Goal: Find specific fact: Find specific fact

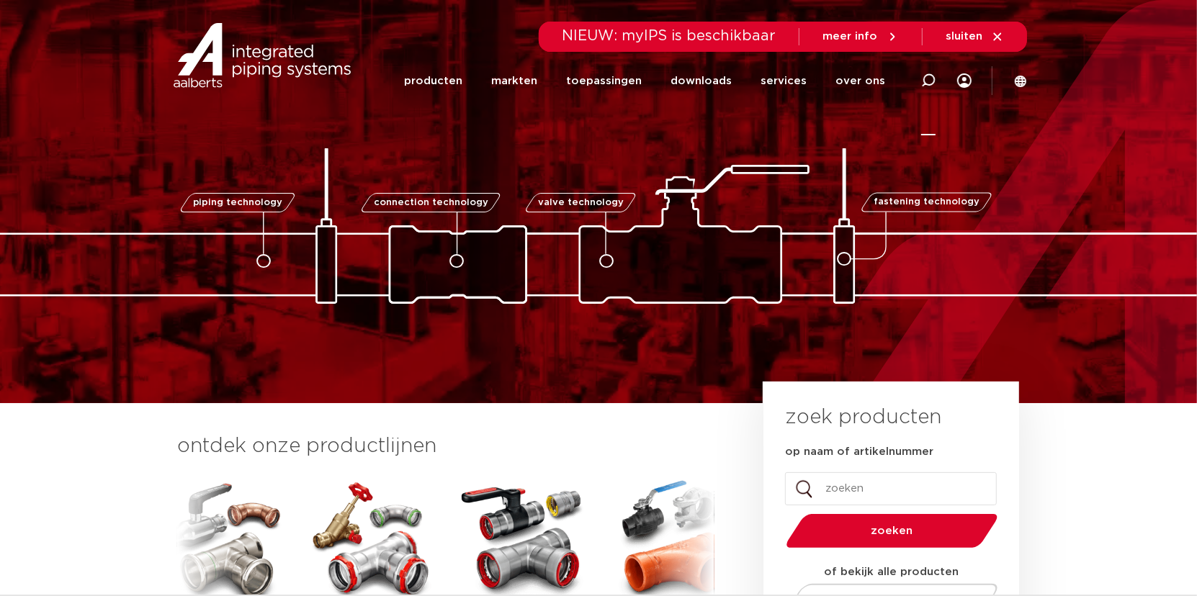
click at [930, 78] on icon at bounding box center [928, 80] width 14 height 14
click at [557, 84] on input "Zoeken" at bounding box center [711, 78] width 453 height 29
type input "e"
type input "sepp-eis"
click button "Zoeken" at bounding box center [0, 0] width 0 height 0
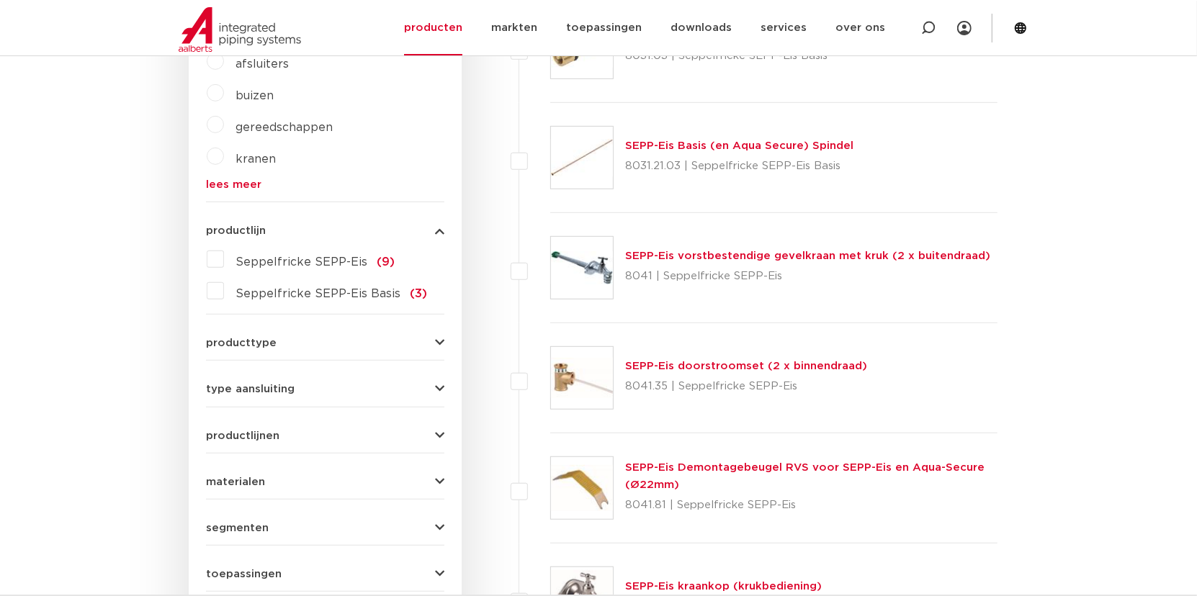
scroll to position [576, 0]
click at [854, 256] on link "SEPP-Eis vorstbestendige gevelkraan met kruk (2 x buitendraad)" at bounding box center [807, 256] width 365 height 11
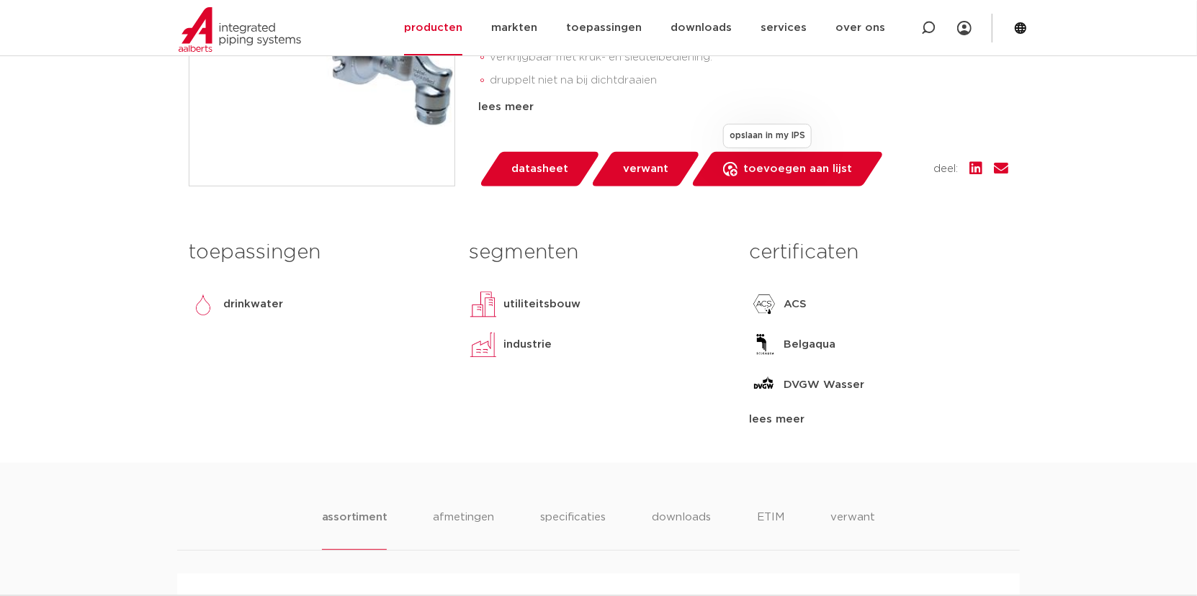
scroll to position [720, 0]
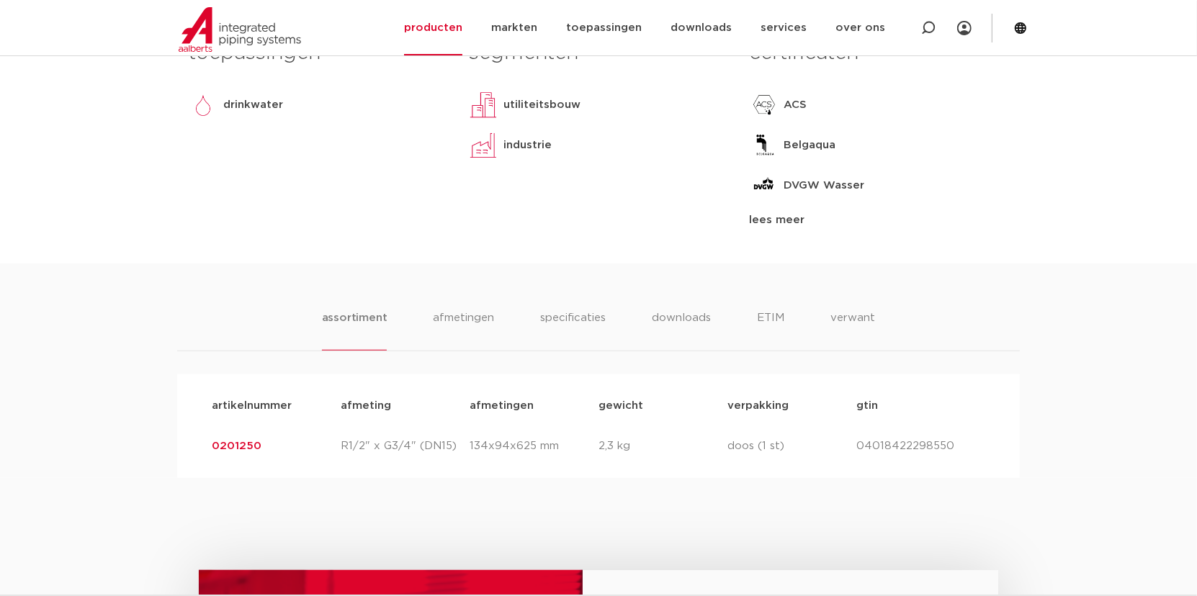
drag, startPoint x: 268, startPoint y: 441, endPoint x: 199, endPoint y: 445, distance: 69.2
click at [199, 445] on div "artikelnummer afmeting [GEOGRAPHIC_DATA] gewicht verpakking gtin artikelnummer …" at bounding box center [598, 426] width 842 height 104
copy link "0201250"
